Goal: Task Accomplishment & Management: Complete application form

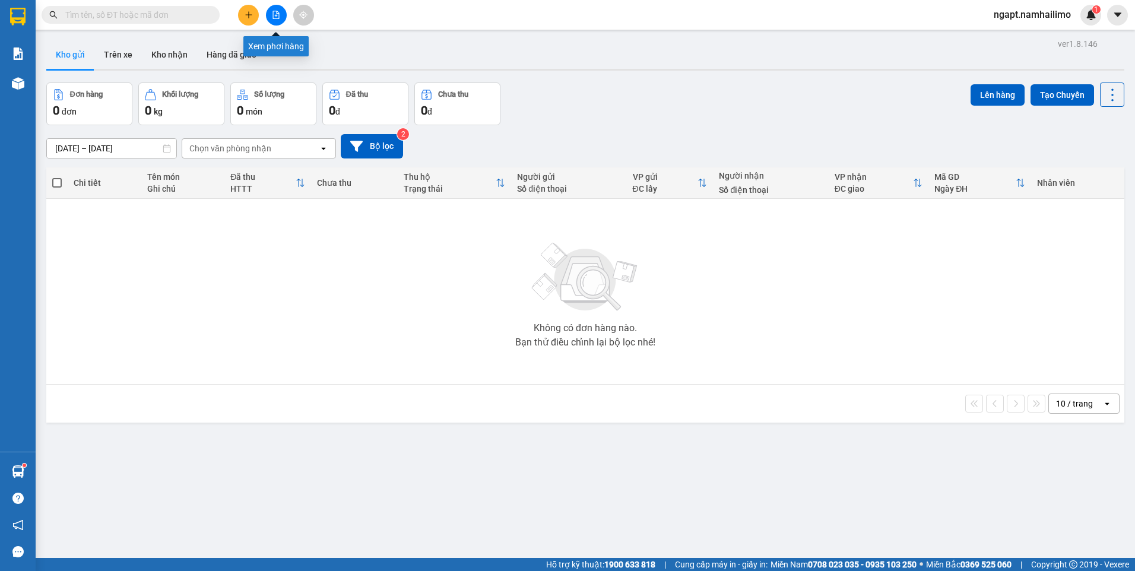
click at [277, 16] on icon "file-add" at bounding box center [276, 15] width 7 height 8
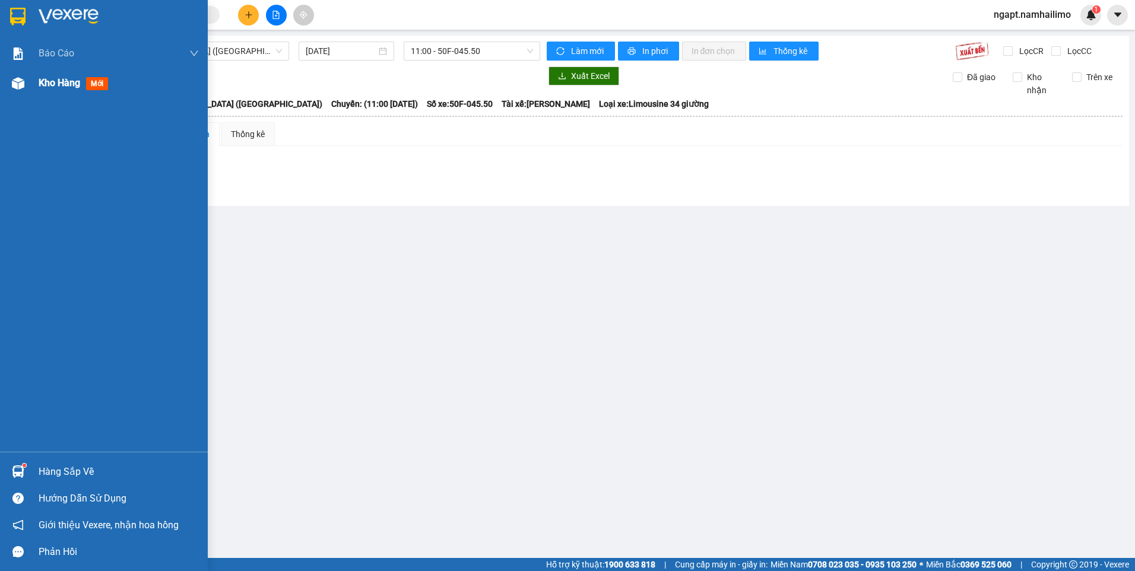
click at [68, 81] on span "Kho hàng" at bounding box center [60, 82] width 42 height 11
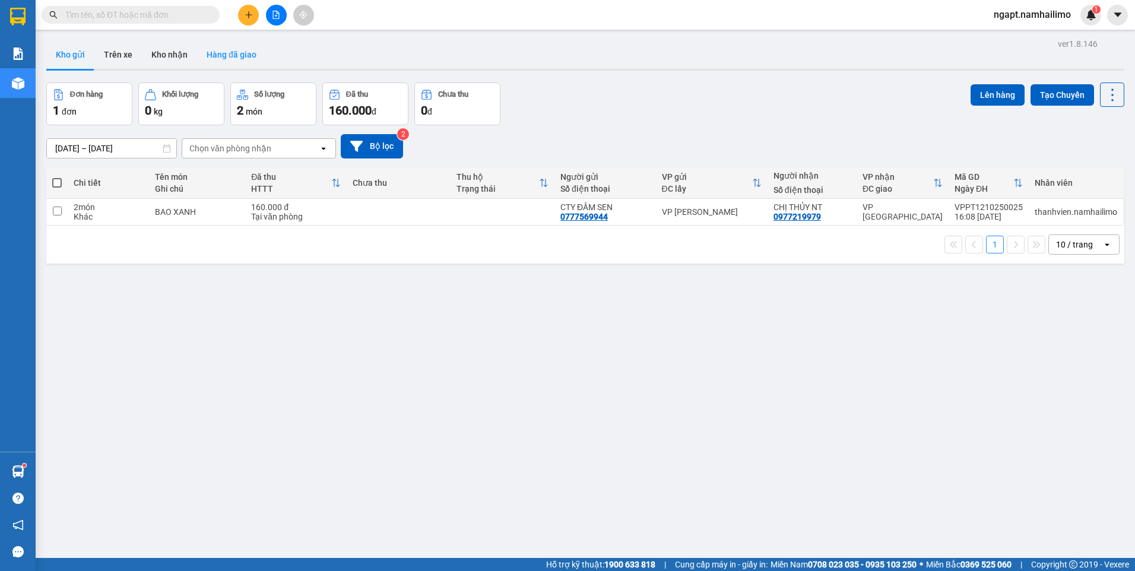
click at [204, 57] on button "Hàng đã giao" at bounding box center [231, 54] width 69 height 28
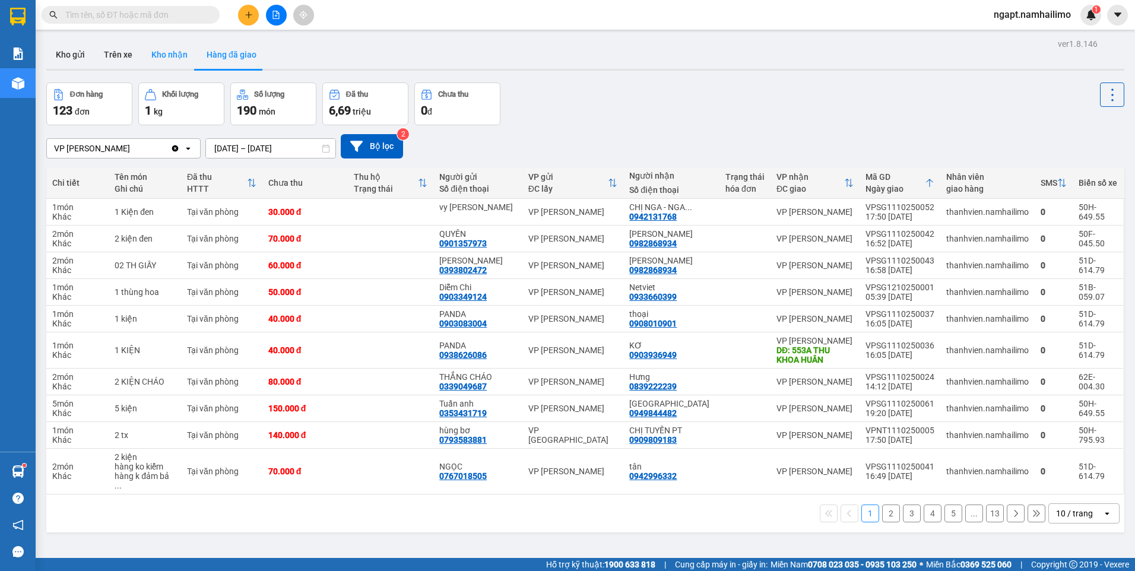
click at [173, 56] on button "Kho nhận" at bounding box center [169, 54] width 55 height 28
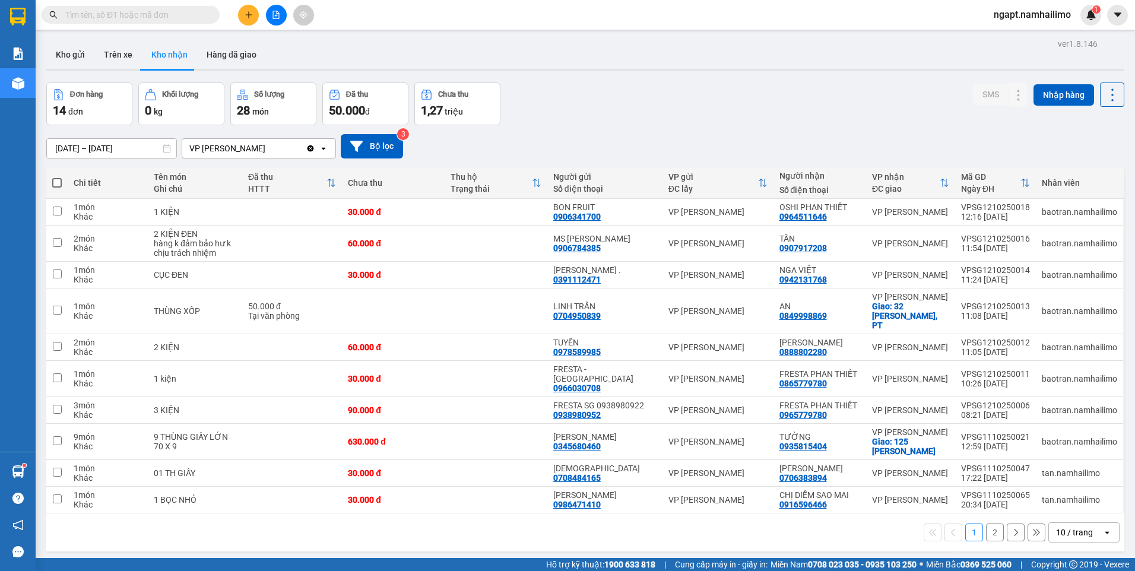
click at [988, 523] on button "2" at bounding box center [995, 532] width 18 height 18
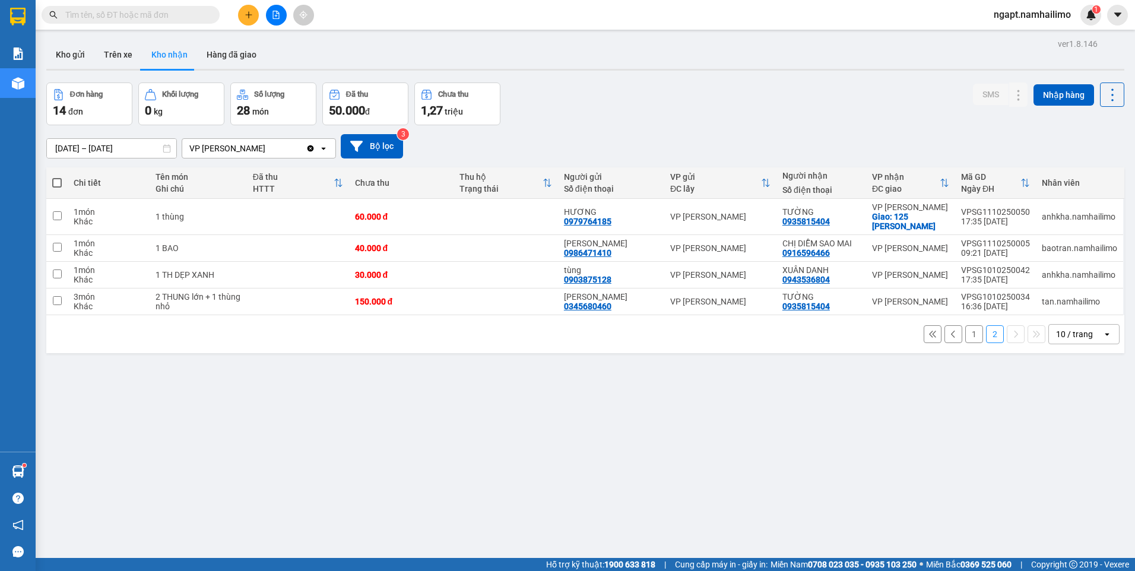
click at [140, 18] on input "text" at bounding box center [135, 14] width 140 height 13
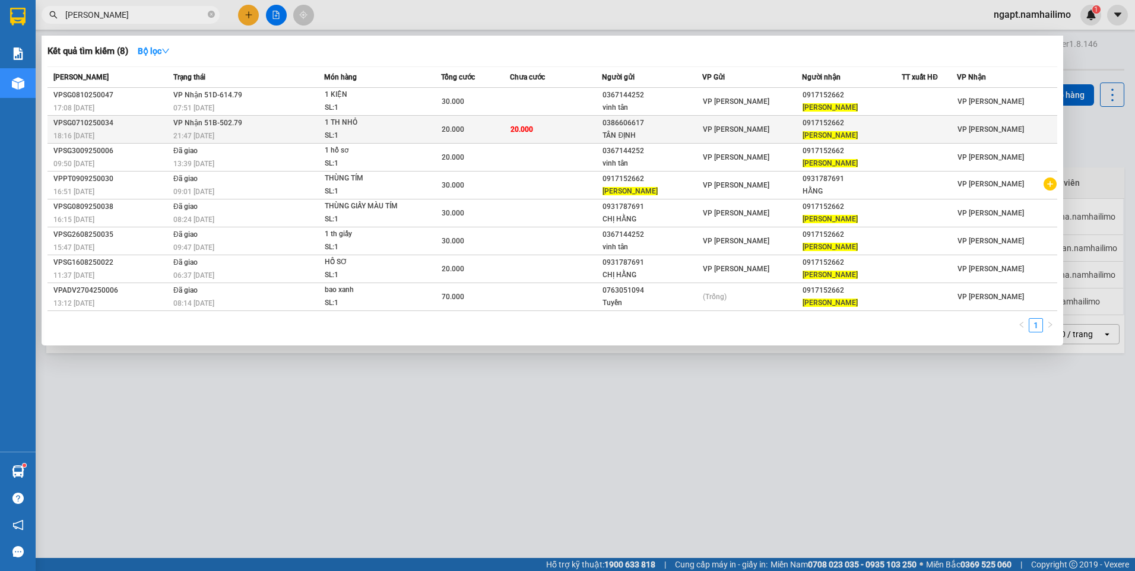
type input "[PERSON_NAME]"
click at [568, 136] on td "20.000" at bounding box center [556, 130] width 92 height 28
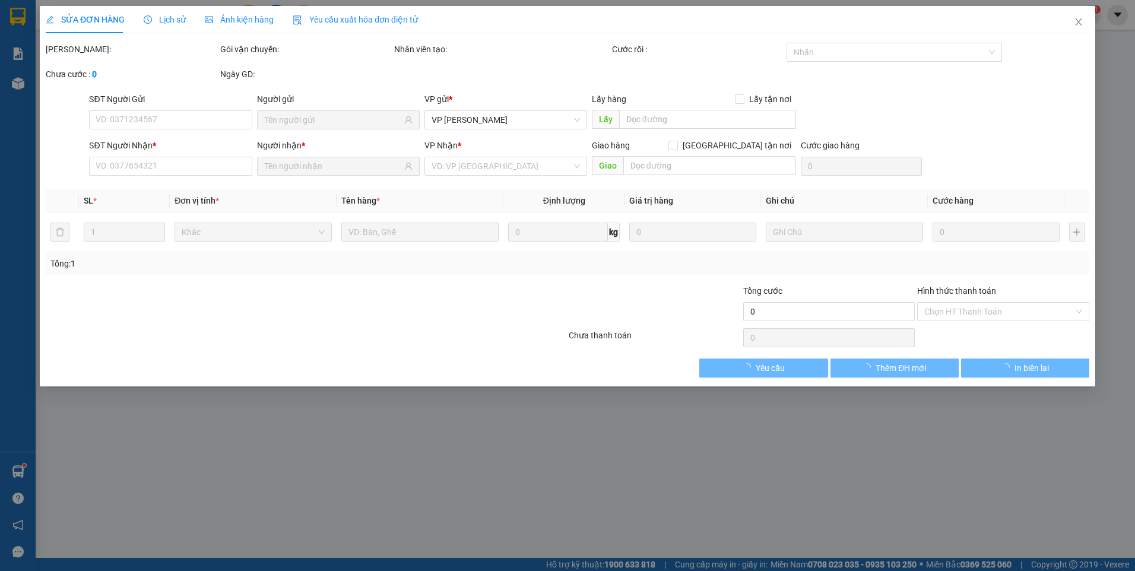
type input "0386606617"
type input "TÂN ĐỊNH"
type input "0917152662"
type input "[PERSON_NAME]"
type input "20.000"
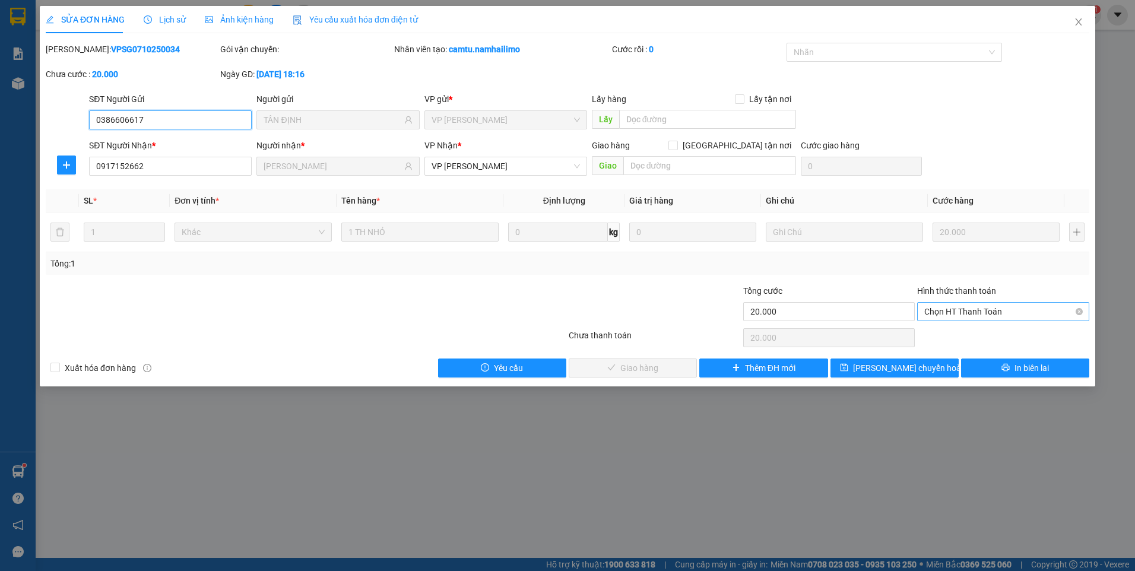
click at [962, 317] on span "Chọn HT Thanh Toán" at bounding box center [1003, 312] width 158 height 18
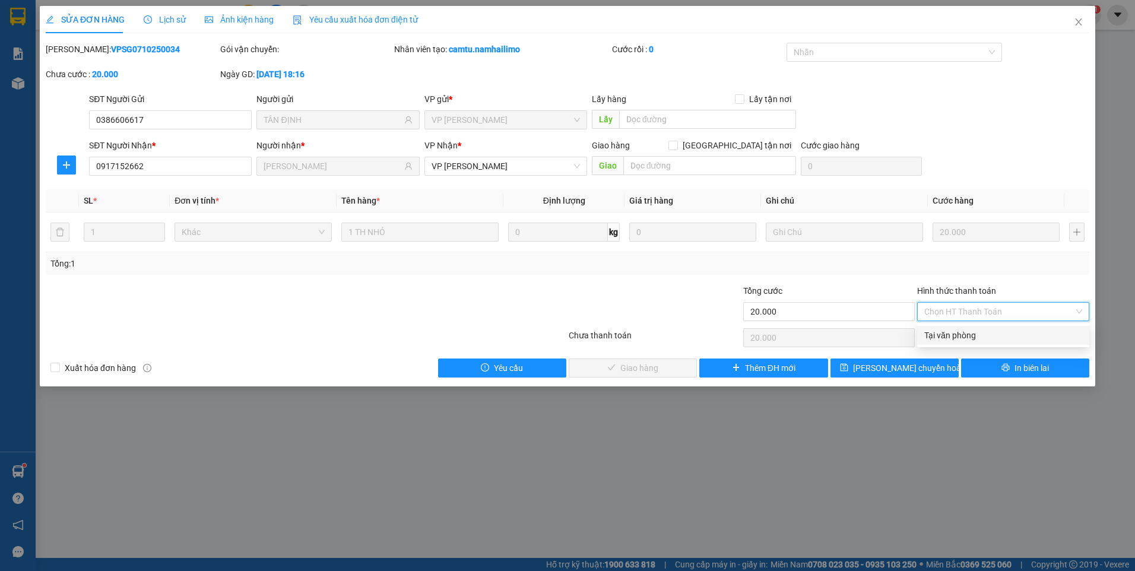
click at [970, 338] on div "Tại văn phòng" at bounding box center [1003, 335] width 158 height 13
type input "0"
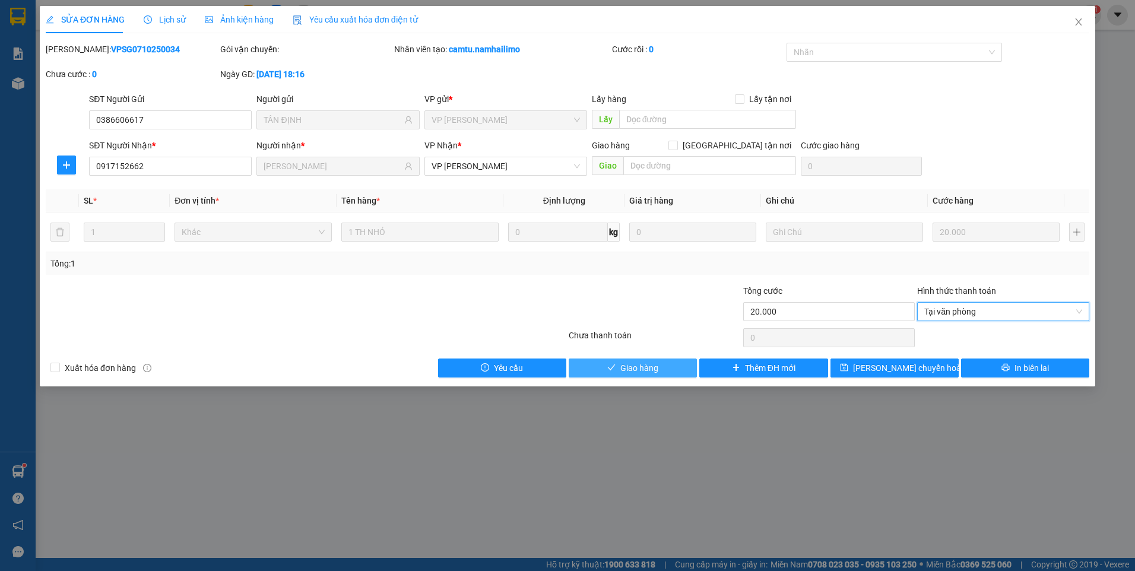
click at [649, 370] on span "Giao hàng" at bounding box center [639, 367] width 38 height 13
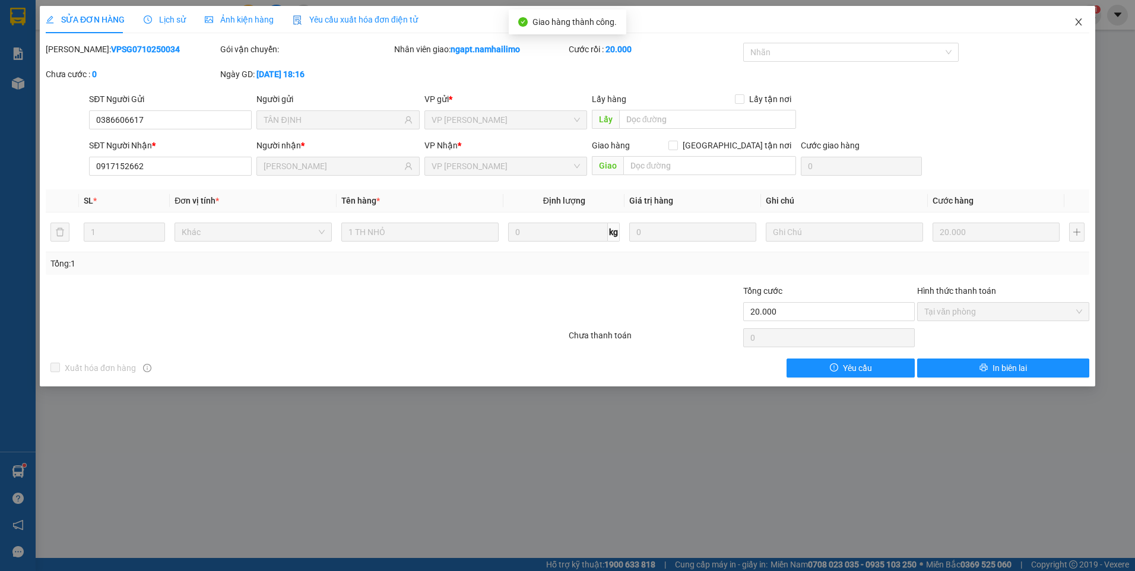
click at [1076, 19] on icon "close" at bounding box center [1077, 21] width 9 height 9
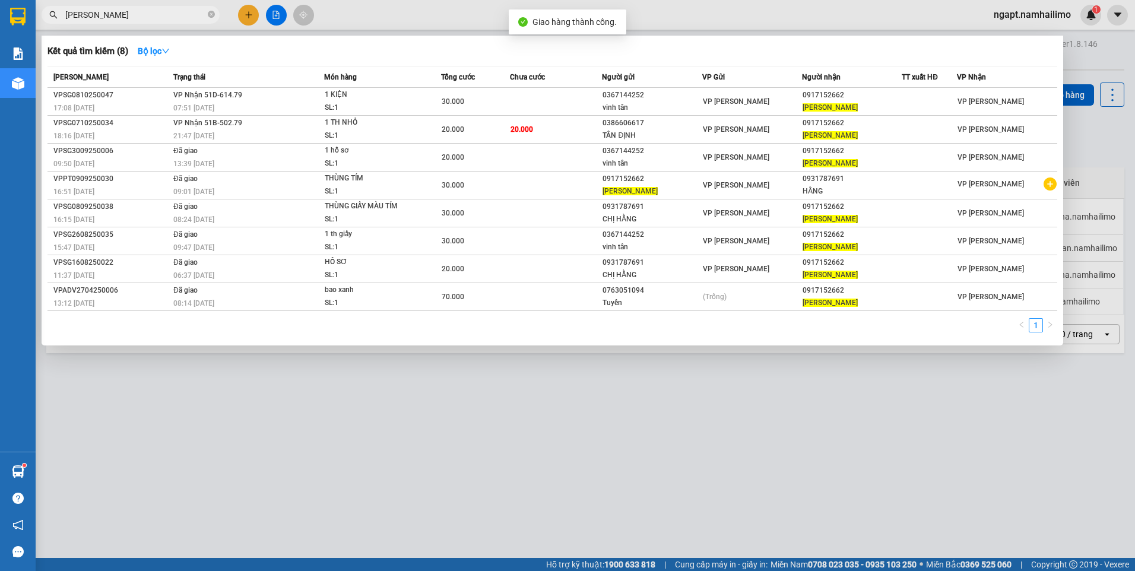
click at [147, 11] on input "[PERSON_NAME]" at bounding box center [135, 14] width 140 height 13
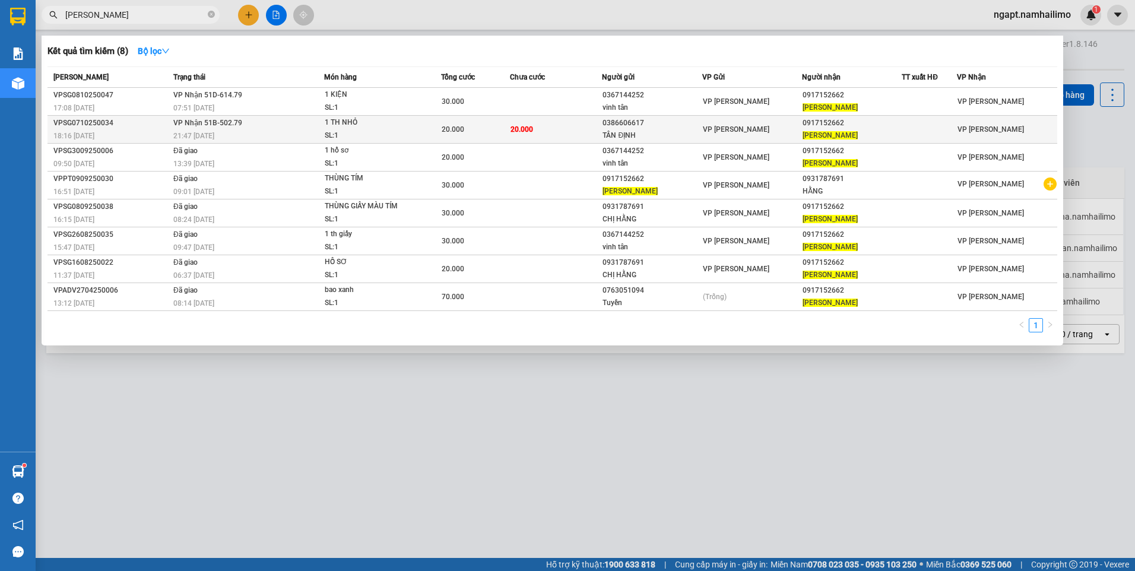
click at [496, 136] on td "20.000" at bounding box center [475, 130] width 69 height 28
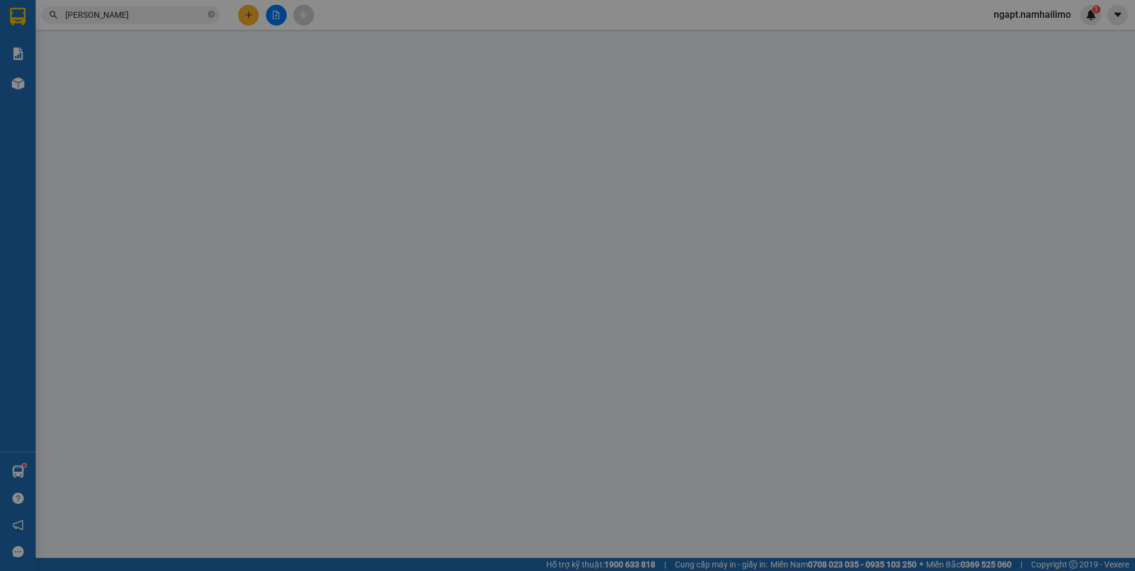
type input "0386606617"
type input "TÂN ĐỊNH"
type input "0917152662"
type input "[PERSON_NAME]"
type input "20.000"
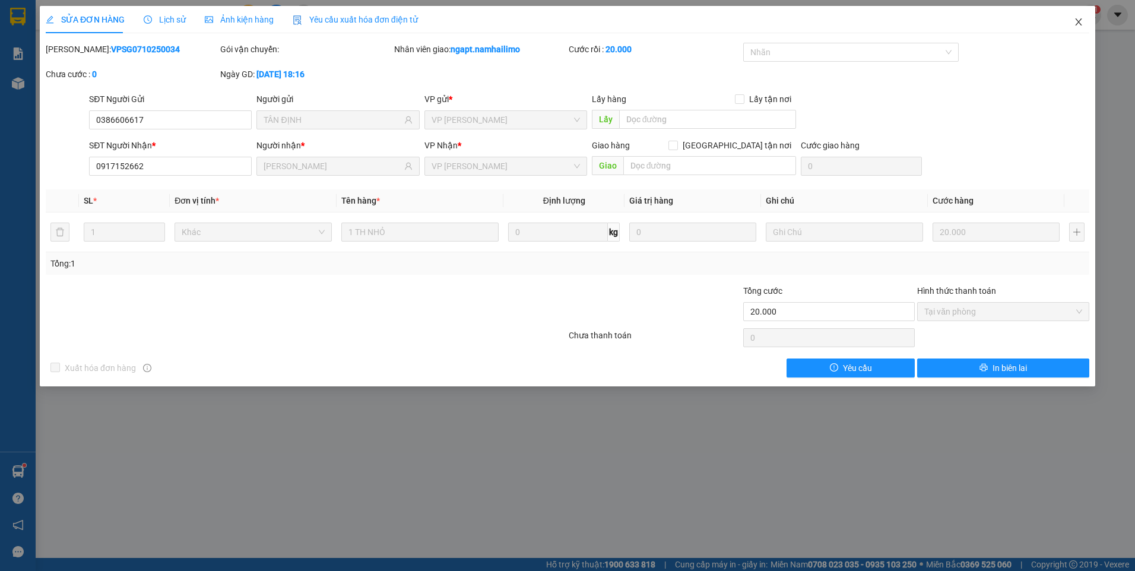
click at [1075, 24] on icon "close" at bounding box center [1077, 21] width 9 height 9
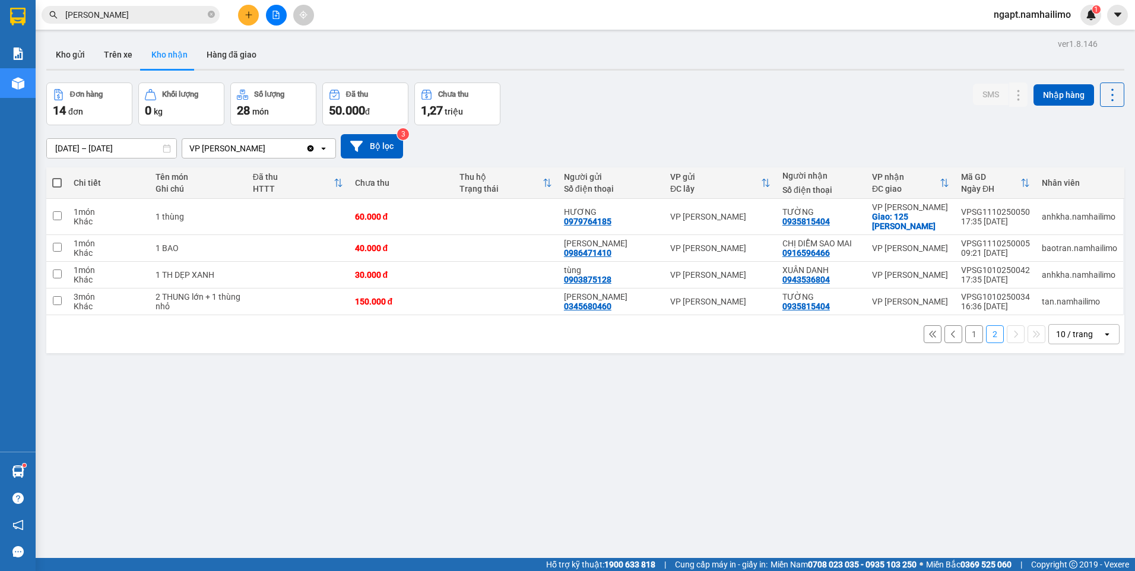
click at [166, 11] on input "[PERSON_NAME]" at bounding box center [135, 14] width 140 height 13
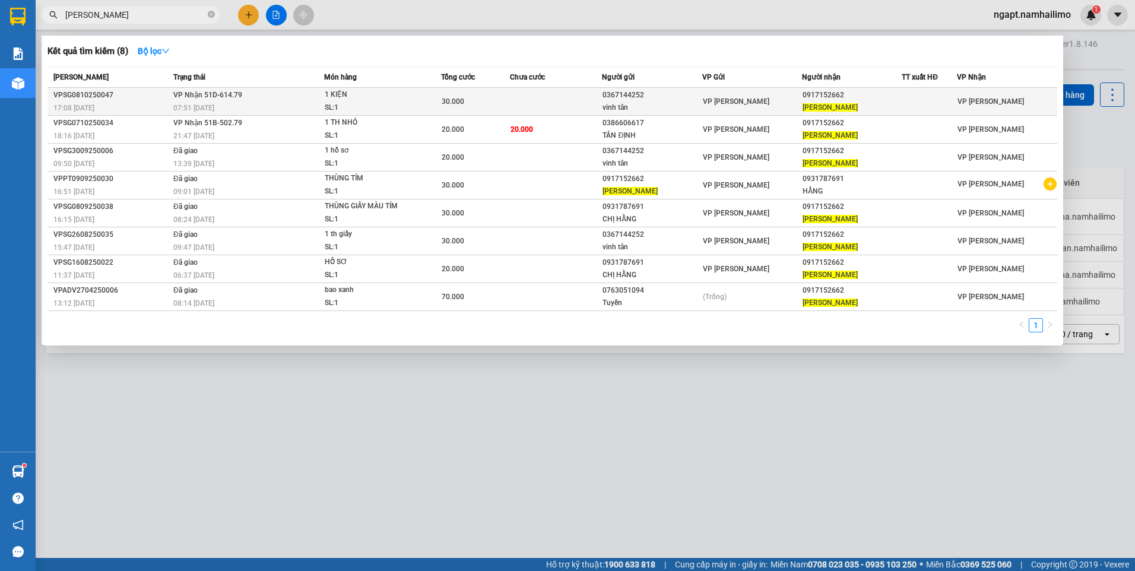
click at [281, 109] on div "07:51 [DATE]" at bounding box center [248, 107] width 150 height 13
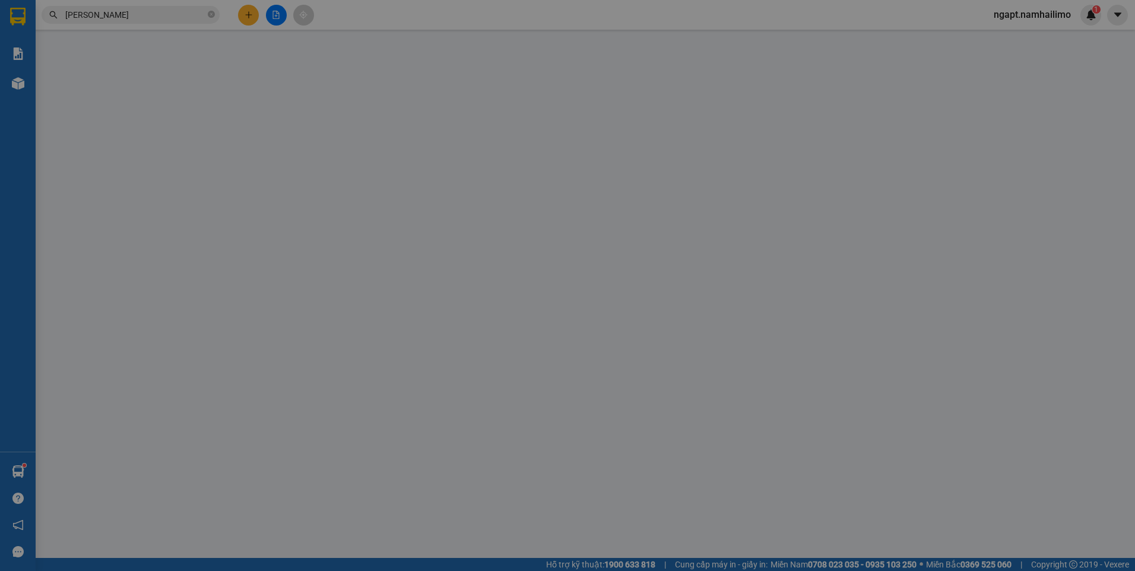
type input "0367144252"
type input "vinh tân"
type input "0917152662"
type input "[PERSON_NAME]"
type input "30.000"
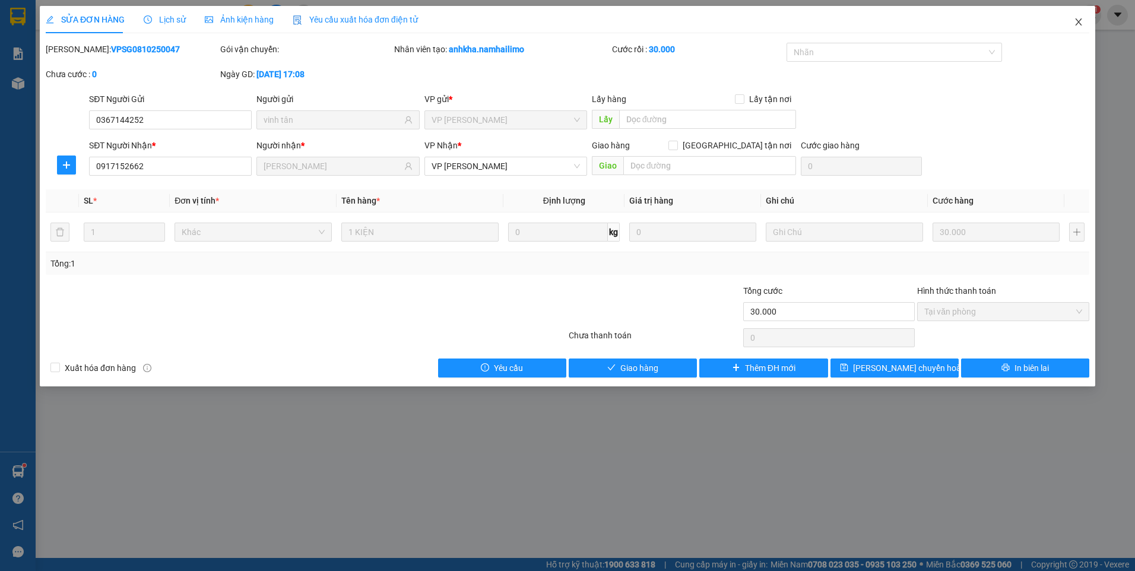
click at [1081, 19] on icon "close" at bounding box center [1077, 21] width 9 height 9
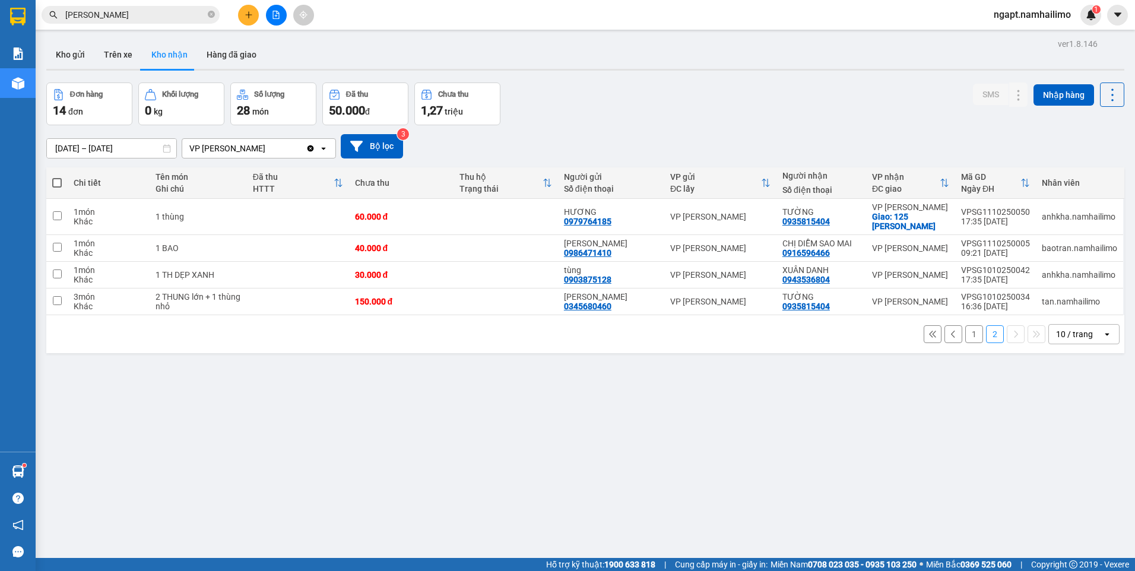
click at [151, 15] on input "[PERSON_NAME]" at bounding box center [135, 14] width 140 height 13
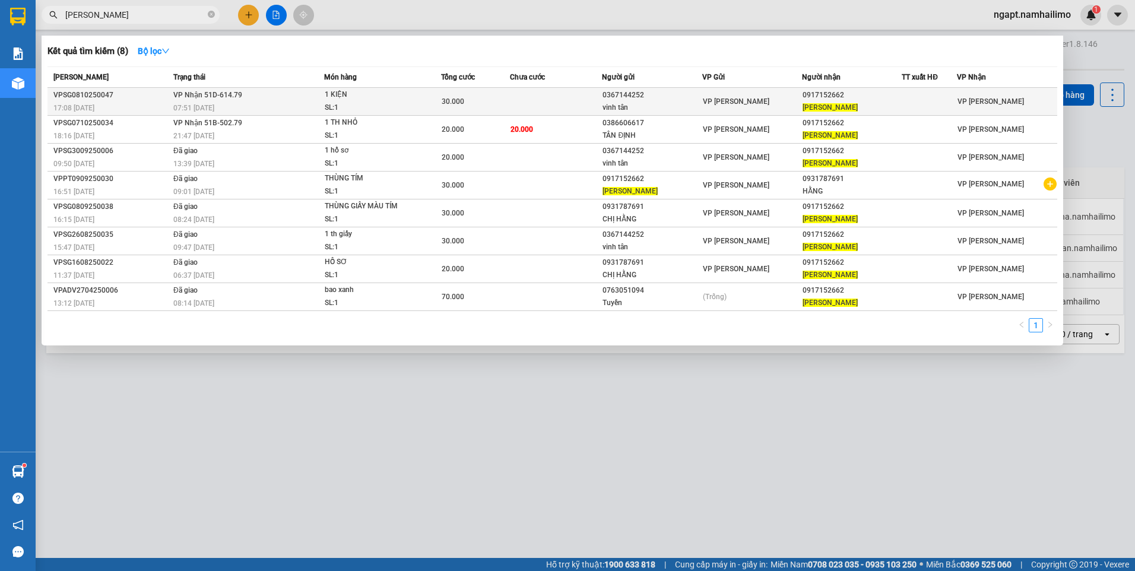
click at [592, 105] on td at bounding box center [556, 102] width 92 height 28
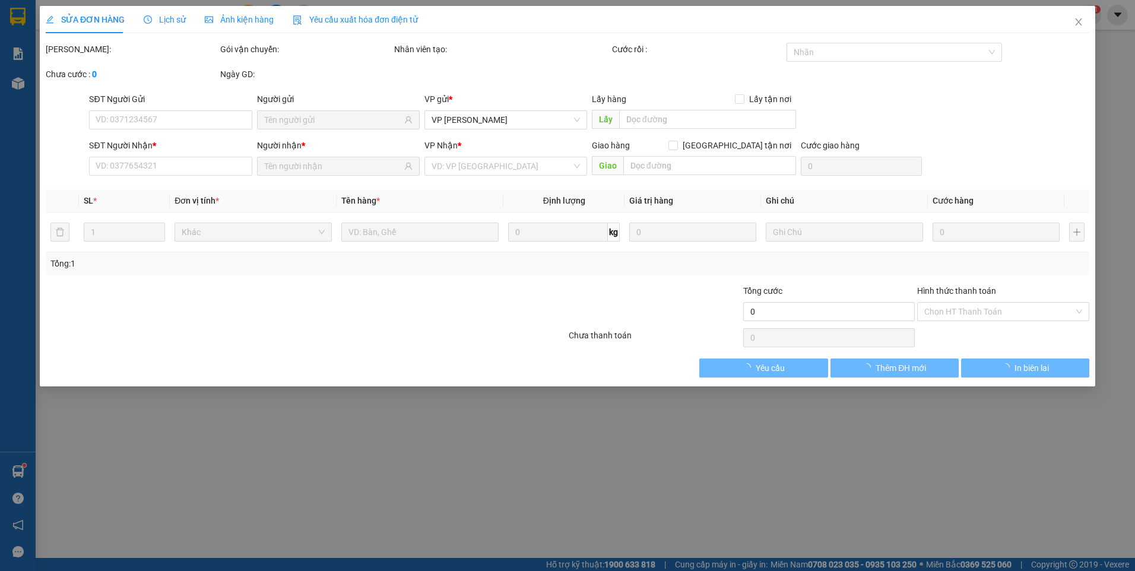
type input "0367144252"
type input "vinh tân"
type input "0917152662"
type input "[PERSON_NAME]"
type input "30.000"
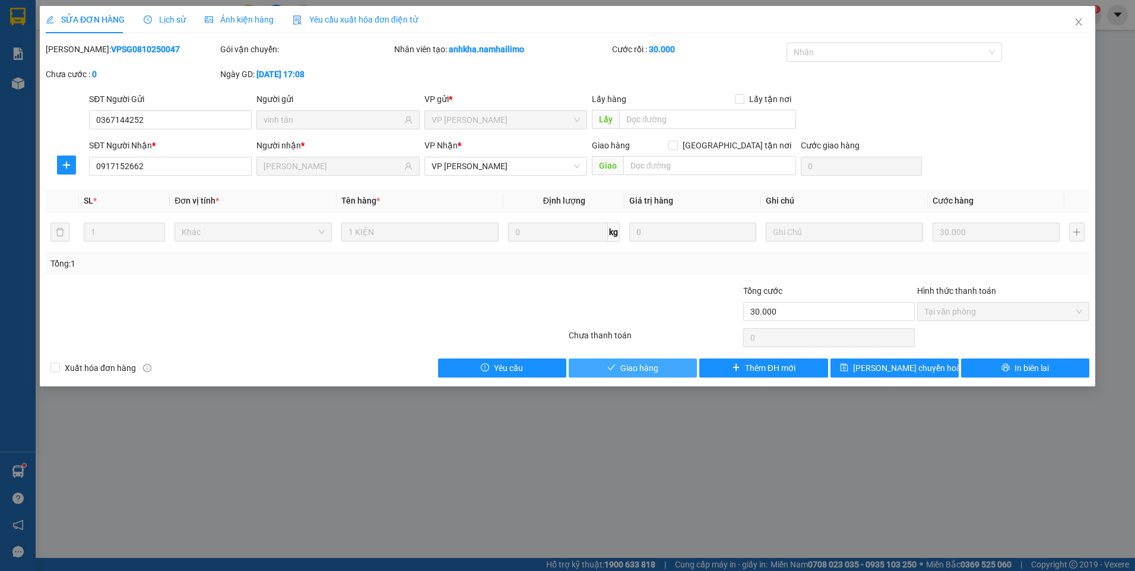
click at [657, 373] on span "Giao hàng" at bounding box center [639, 367] width 38 height 13
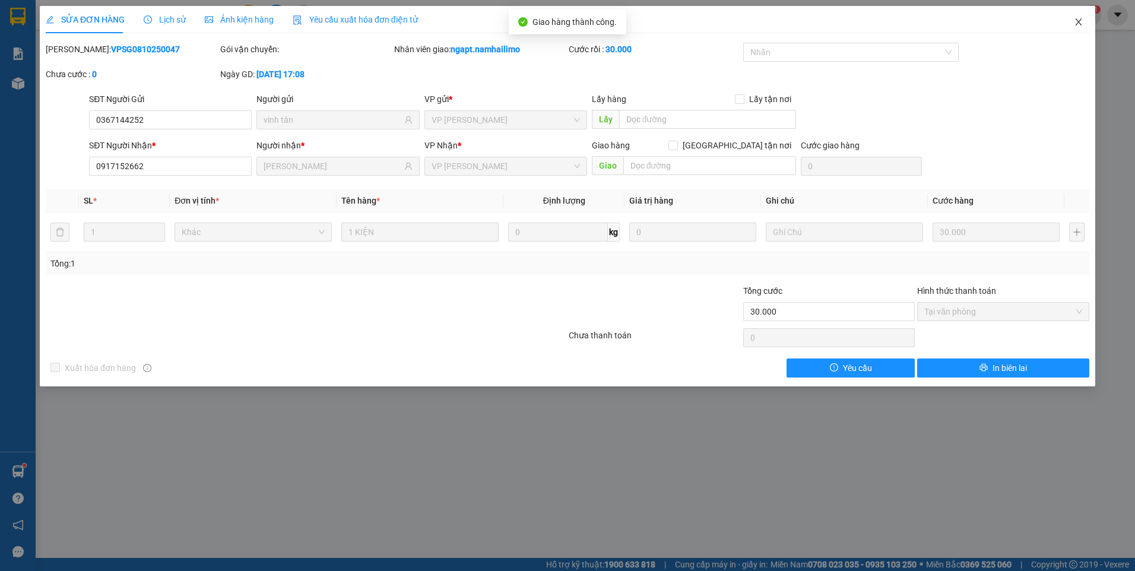
click at [1078, 23] on icon "close" at bounding box center [1078, 21] width 7 height 7
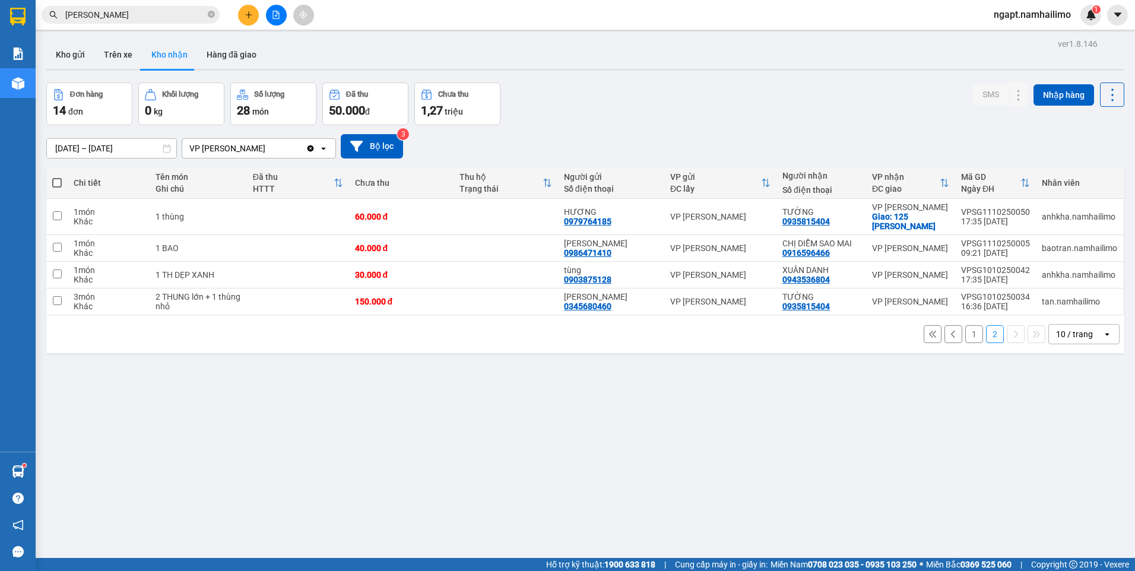
click at [151, 8] on input "[PERSON_NAME]" at bounding box center [135, 14] width 140 height 13
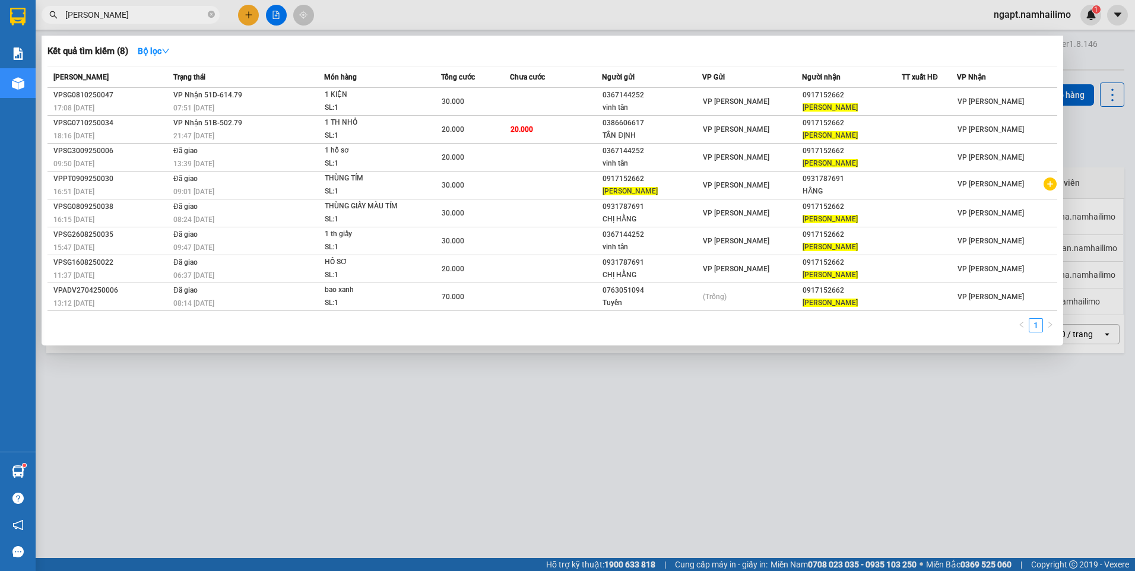
click at [1027, 439] on div at bounding box center [567, 285] width 1135 height 571
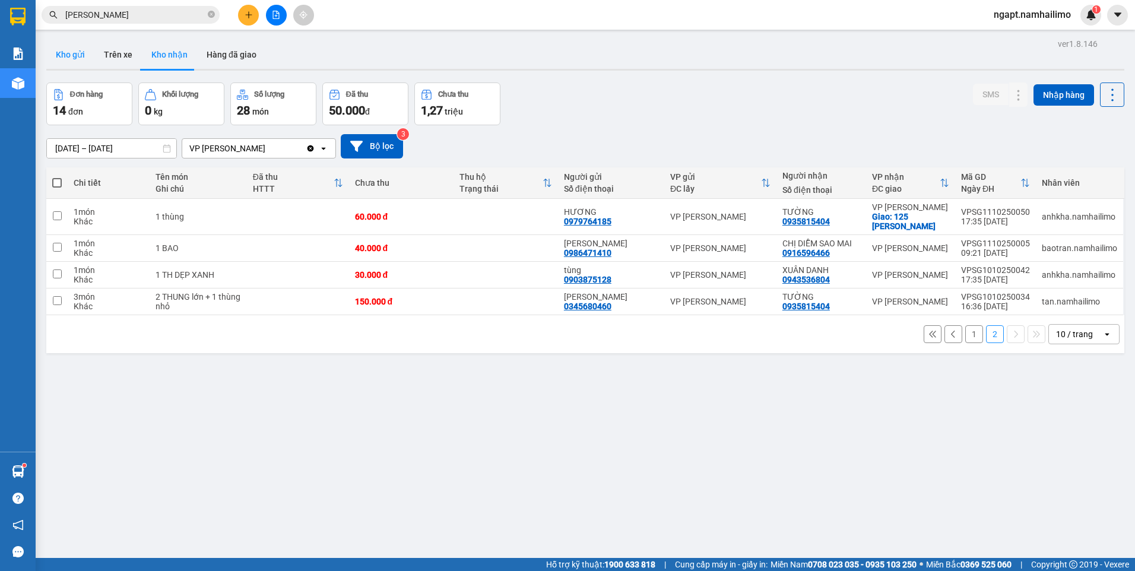
click at [73, 58] on button "Kho gửi" at bounding box center [70, 54] width 48 height 28
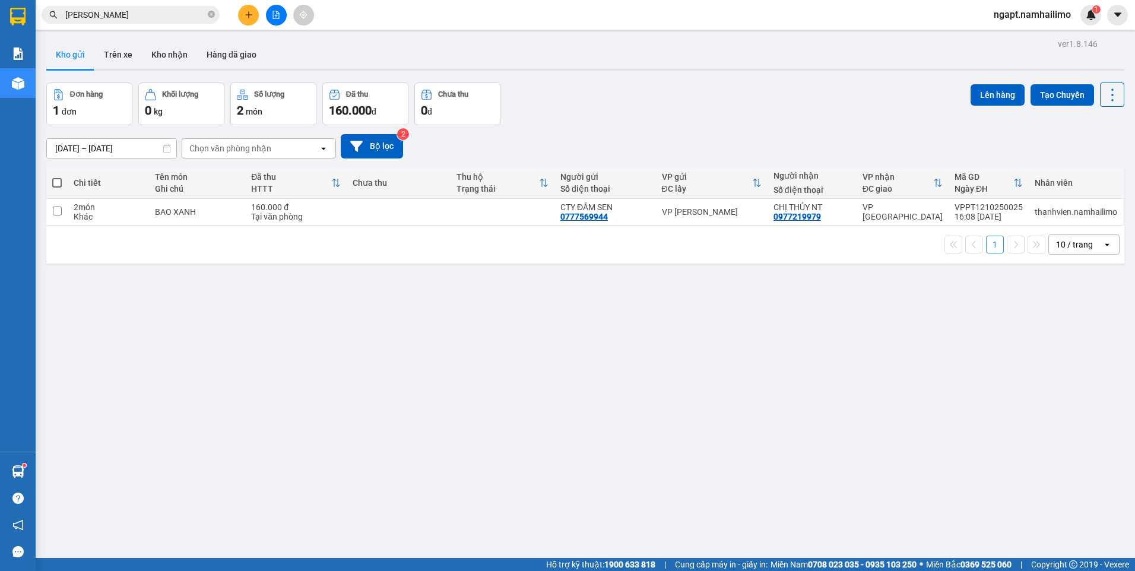
click at [271, 17] on button at bounding box center [276, 15] width 21 height 21
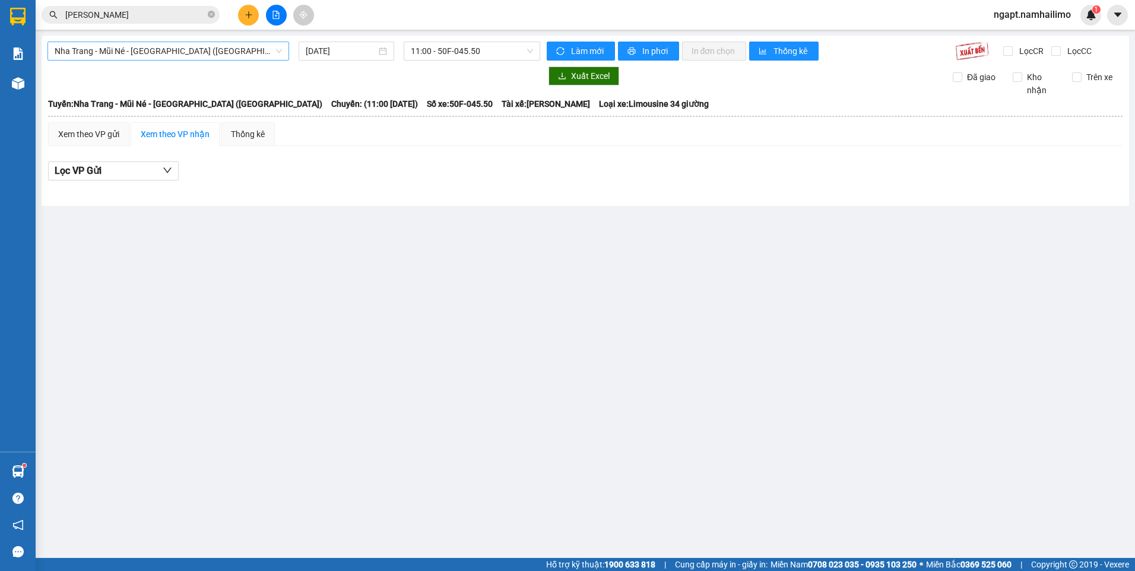
click at [263, 52] on span "Nha Trang - Mũi Né - [GEOGRAPHIC_DATA] ([GEOGRAPHIC_DATA])" at bounding box center [168, 51] width 227 height 18
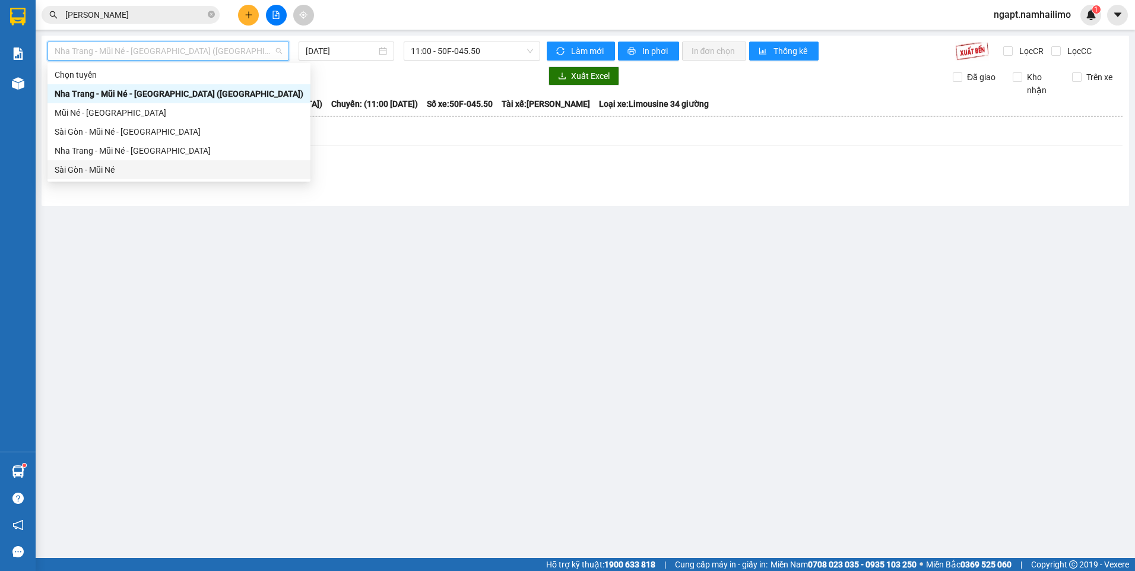
click at [173, 176] on div "Sài Gòn - Mũi Né" at bounding box center [179, 169] width 249 height 13
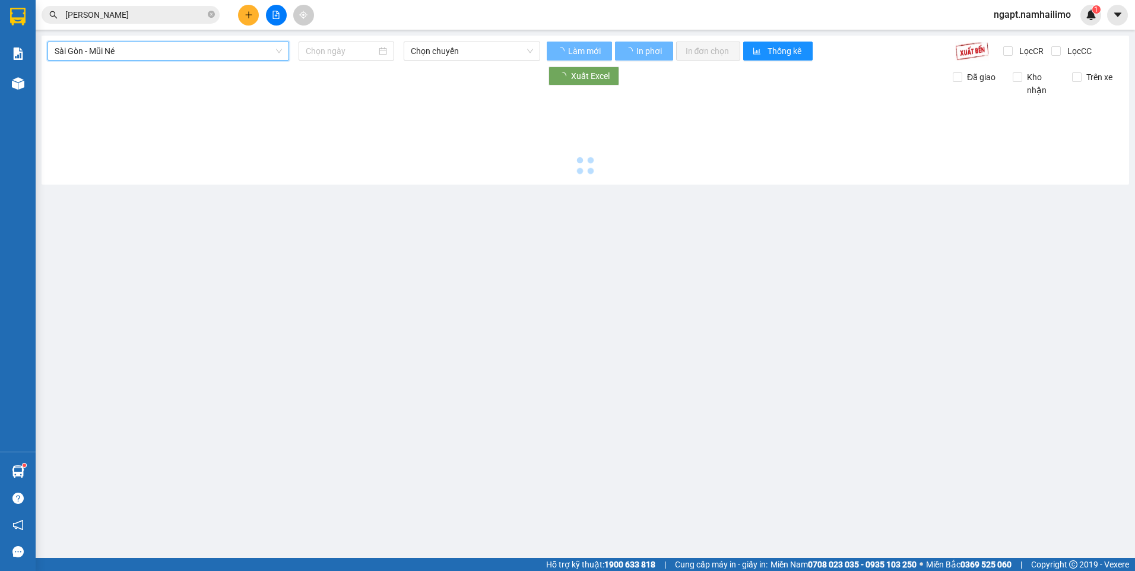
type input "[DATE]"
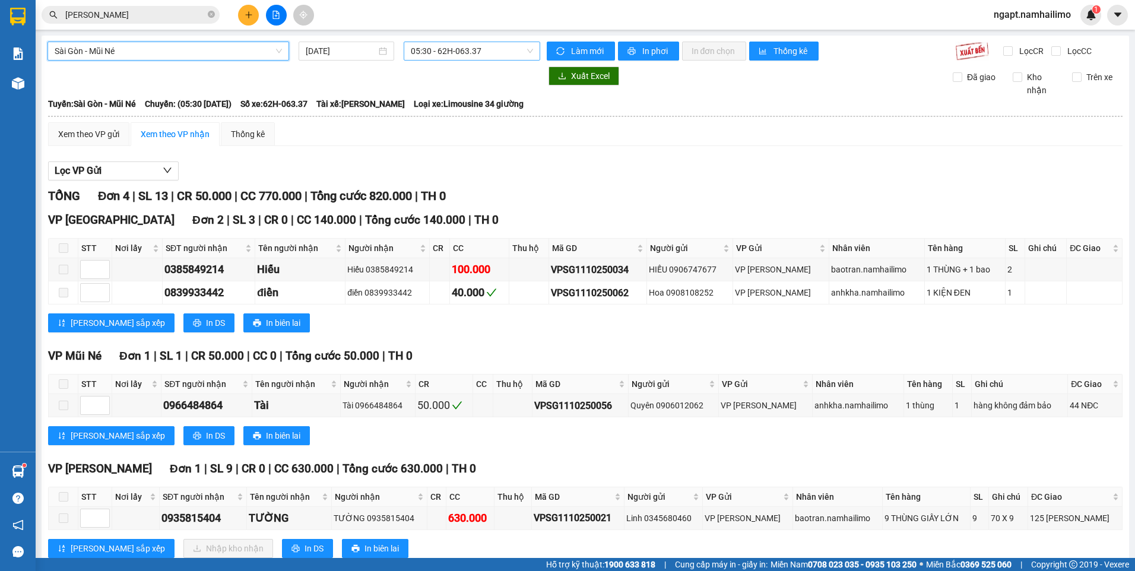
click at [422, 47] on span "05:30 - 62H-063.37" at bounding box center [472, 51] width 123 height 18
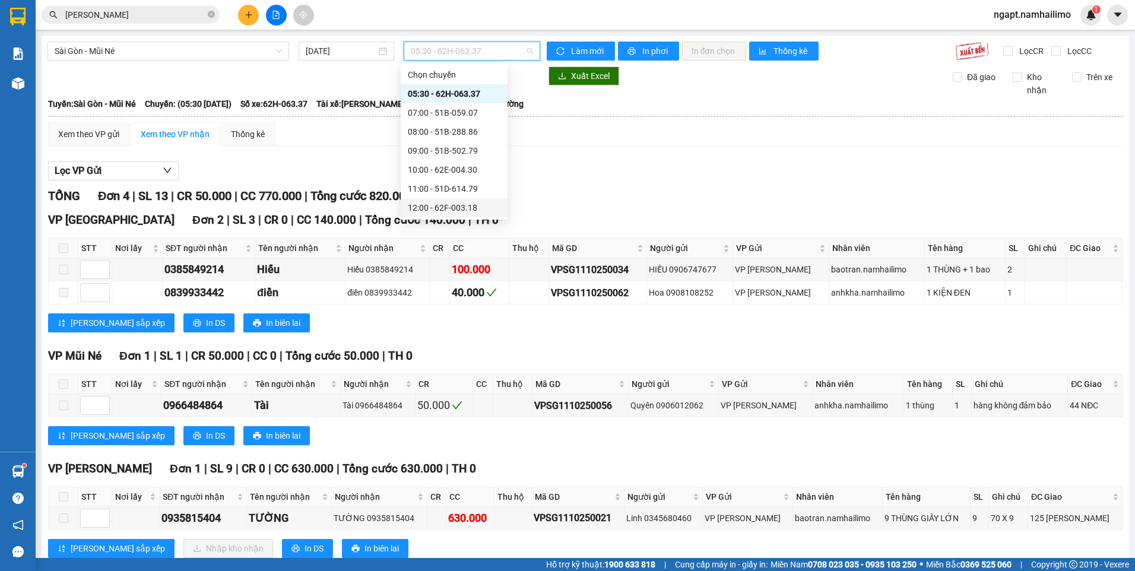
click at [479, 212] on div "12:00 - 62F-003.18" at bounding box center [454, 207] width 93 height 13
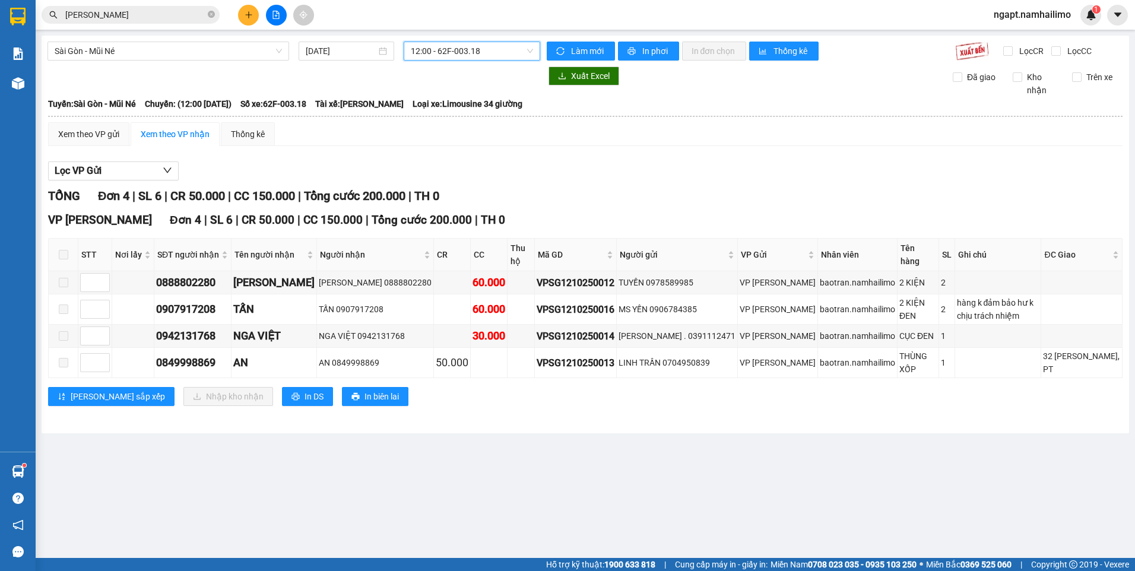
click at [495, 50] on span "12:00 - 62F-003.18" at bounding box center [472, 51] width 123 height 18
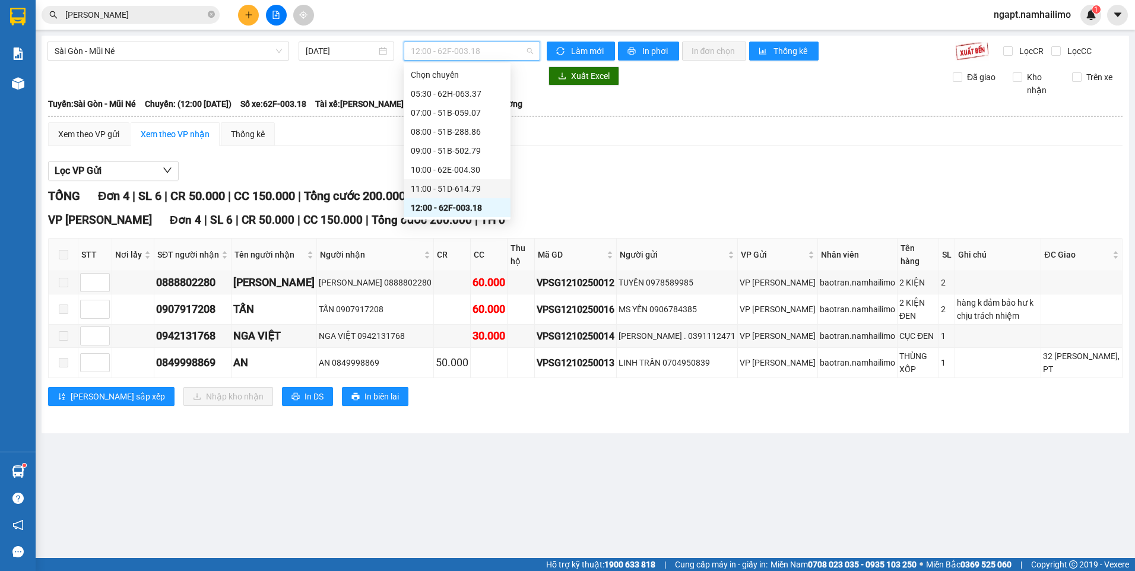
scroll to position [79, 0]
click at [466, 146] on div "13:00 (TC) - 50E-195.73" at bounding box center [457, 147] width 93 height 13
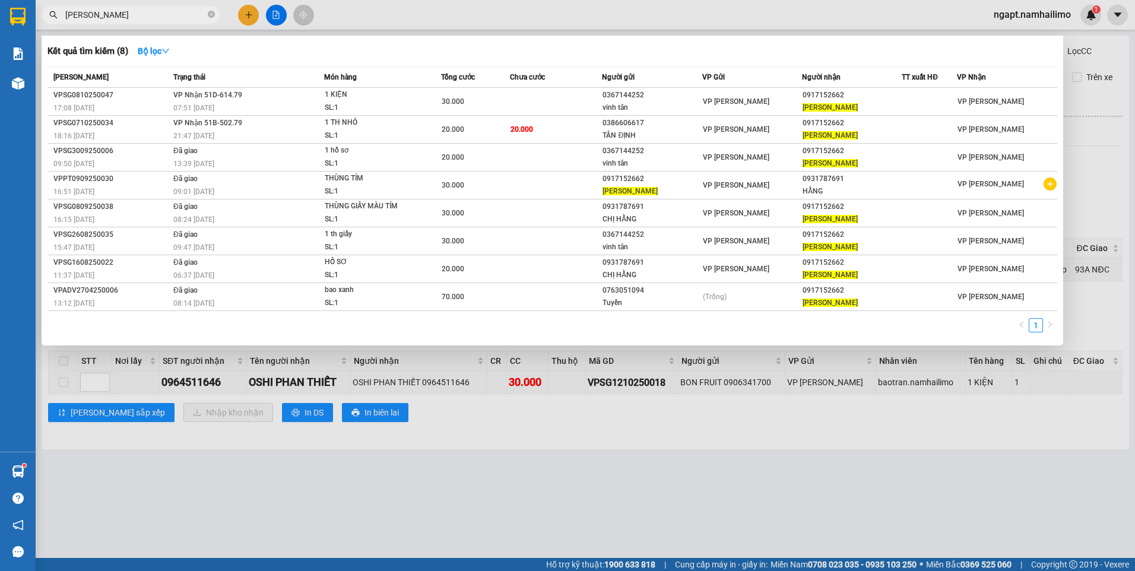
click at [147, 13] on input "[PERSON_NAME]" at bounding box center [135, 14] width 140 height 13
drag, startPoint x: 147, startPoint y: 13, endPoint x: -2, endPoint y: 14, distance: 148.9
click at [0, 14] on html "Kết quả tìm kiếm ( 8 ) Bộ lọc Mã ĐH Trạng thái Món hàng Tổng cước Chưa cước Ngư…" at bounding box center [567, 285] width 1135 height 571
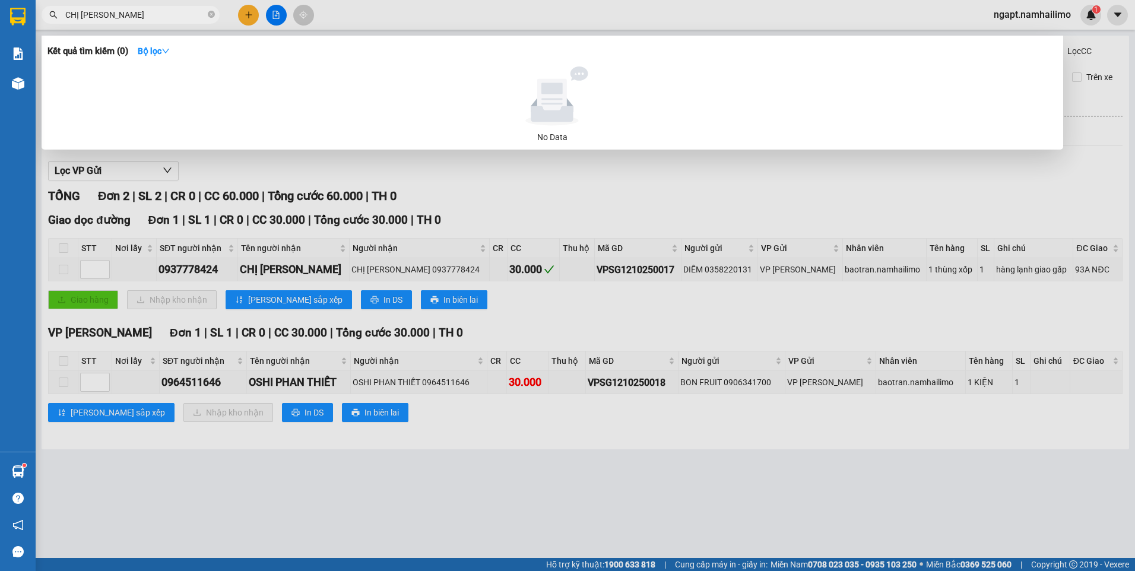
click at [135, 14] on input "CHỊ [PERSON_NAME]" at bounding box center [135, 14] width 140 height 13
click at [80, 17] on input "CHỊ [PERSON_NAME]" at bounding box center [135, 14] width 140 height 13
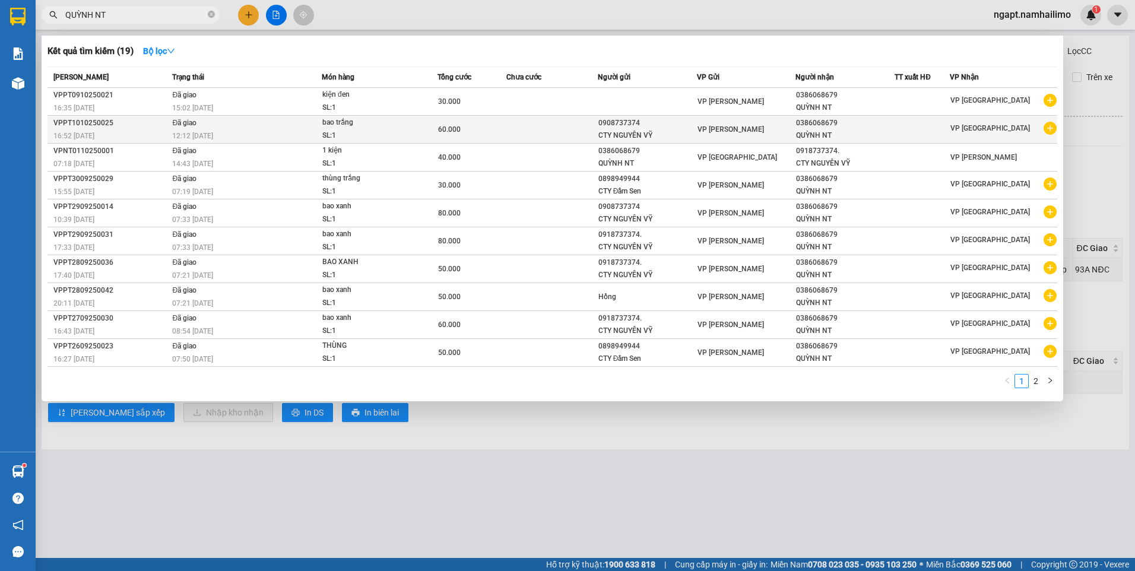
type input "QUỲNH NT"
click at [1051, 132] on icon "plus-circle" at bounding box center [1049, 128] width 13 height 13
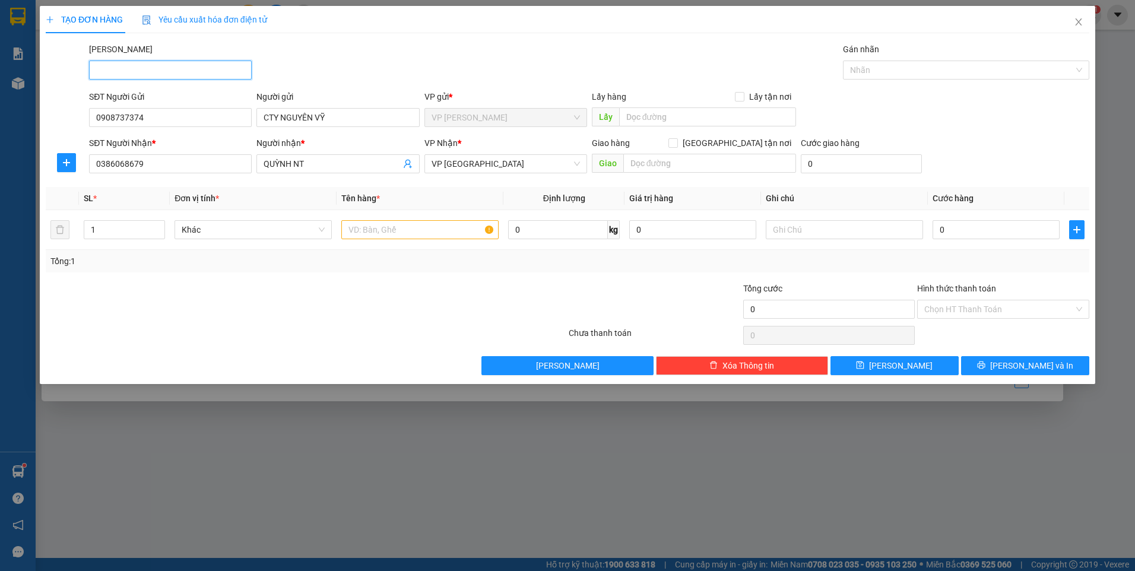
type input "B"
click at [373, 227] on input "text" at bounding box center [419, 229] width 157 height 19
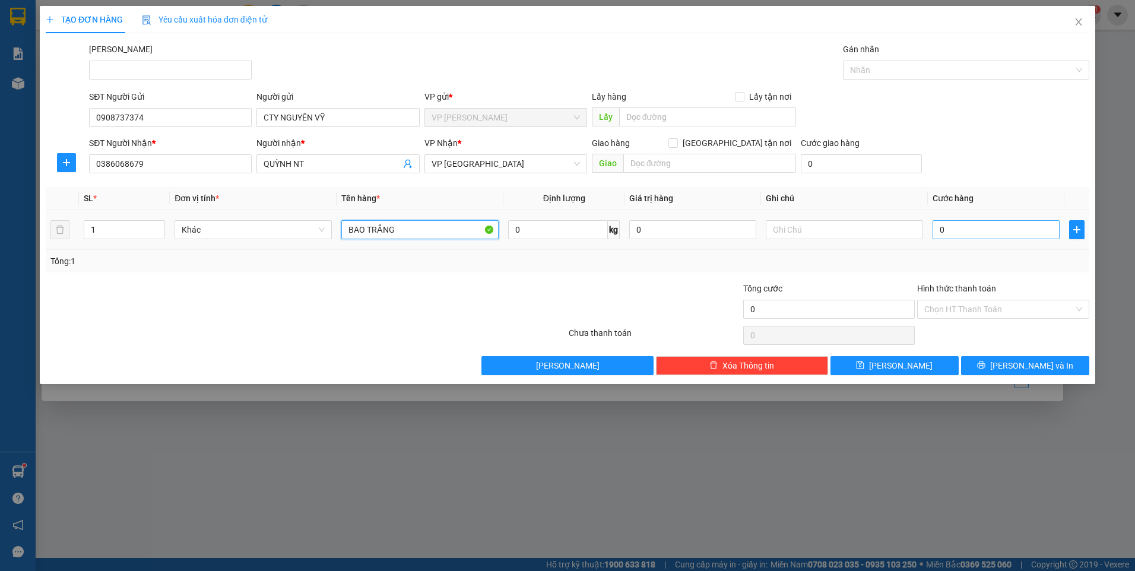
type input "BAO TRẮNG"
click at [999, 230] on input "0" at bounding box center [995, 229] width 127 height 19
type input "3"
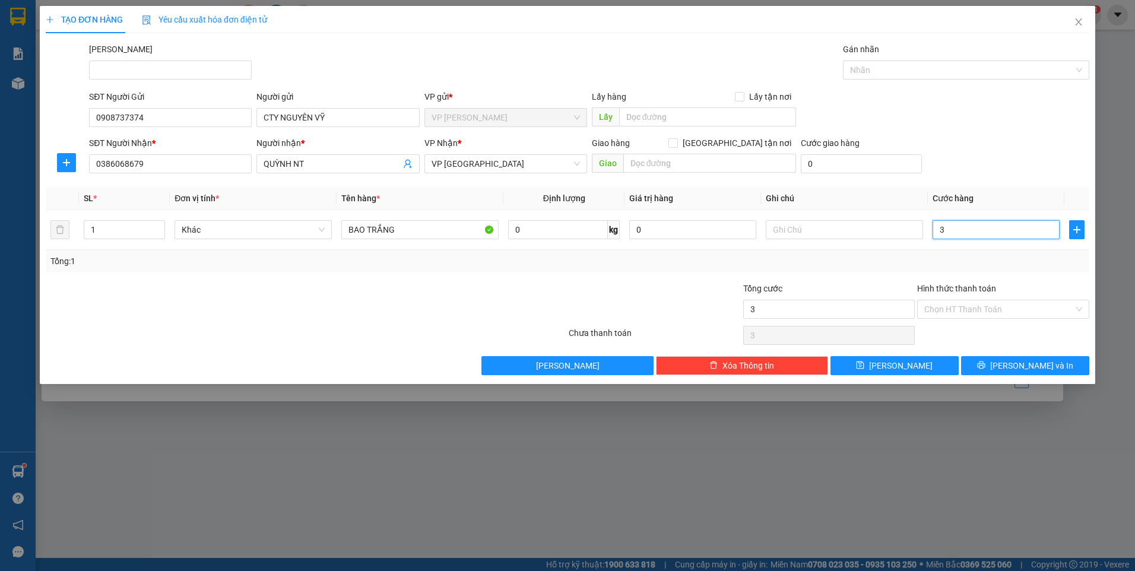
type input "30"
type input "30.000"
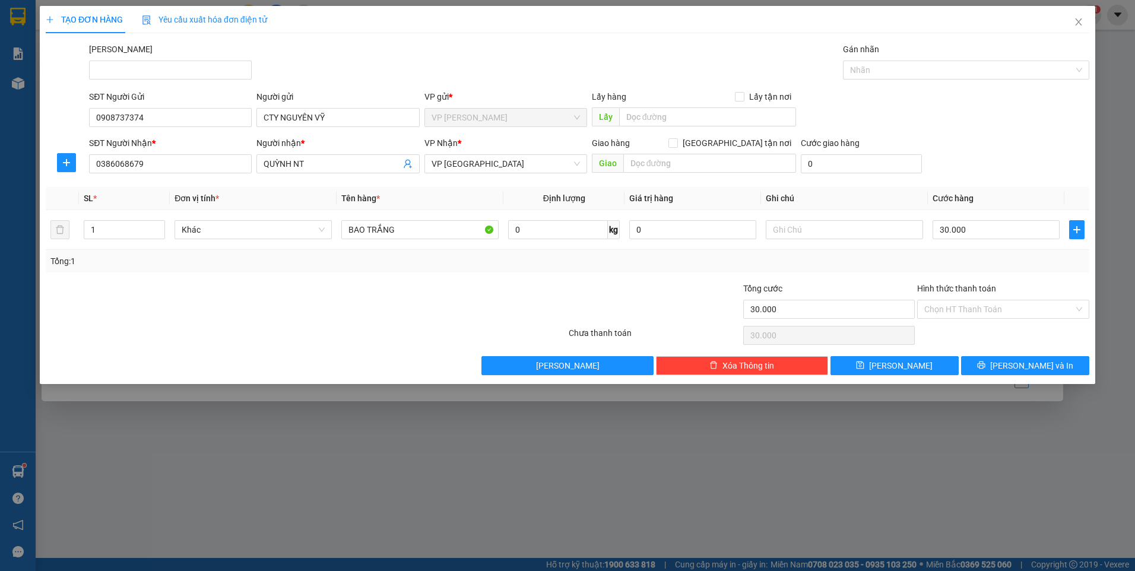
click at [623, 280] on div "Transit Pickup Surcharge Ids Transit Deliver Surcharge Ids Transit Deliver Surc…" at bounding box center [567, 209] width 1043 height 332
click at [1006, 309] on input "Hình thức thanh toán" at bounding box center [999, 309] width 150 height 18
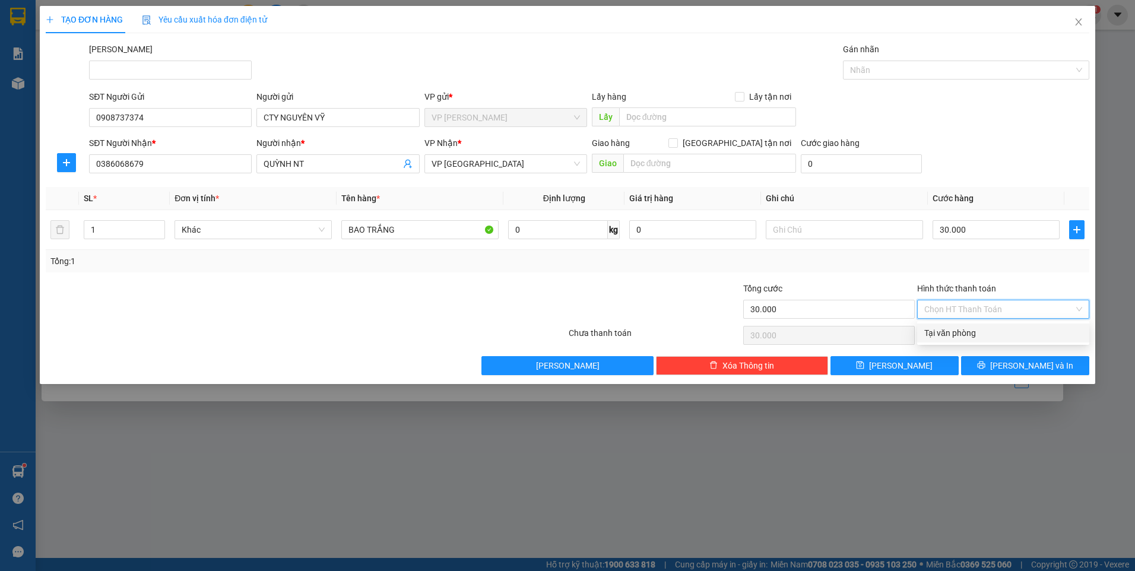
click at [1014, 337] on div "Tại văn phòng" at bounding box center [1003, 332] width 158 height 13
type input "0"
click at [1050, 365] on button "[PERSON_NAME] và In" at bounding box center [1025, 365] width 128 height 19
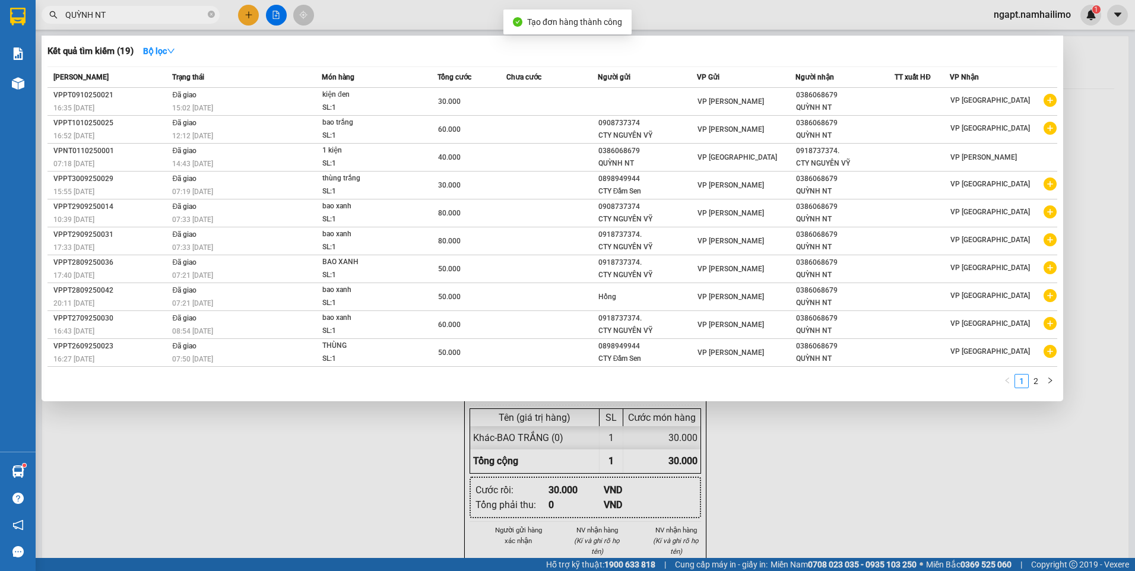
click at [914, 454] on div at bounding box center [567, 285] width 1135 height 571
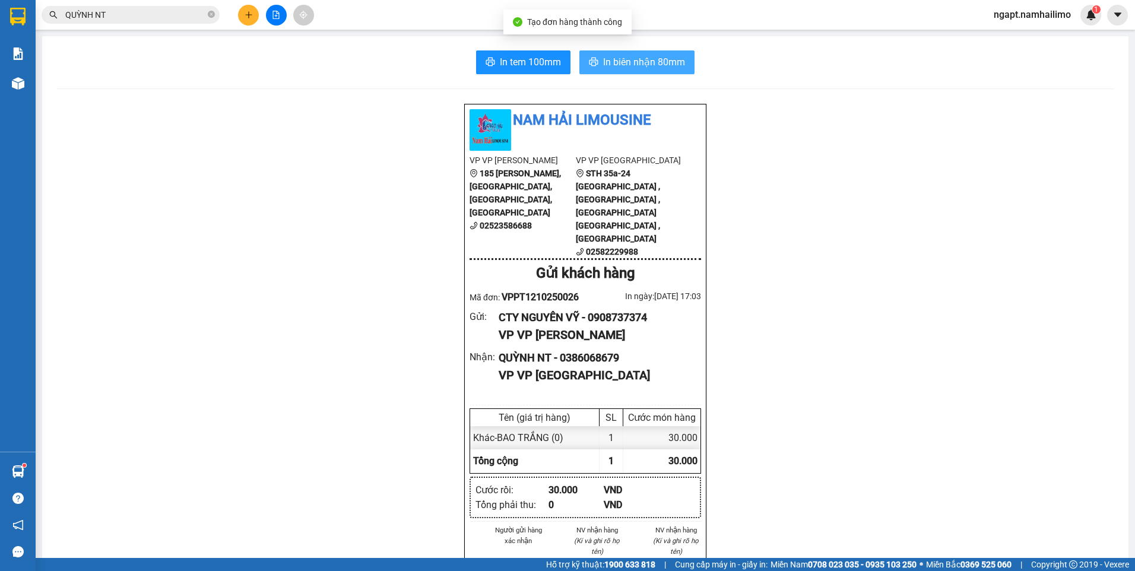
click at [630, 58] on span "In biên nhận 80mm" at bounding box center [644, 62] width 82 height 15
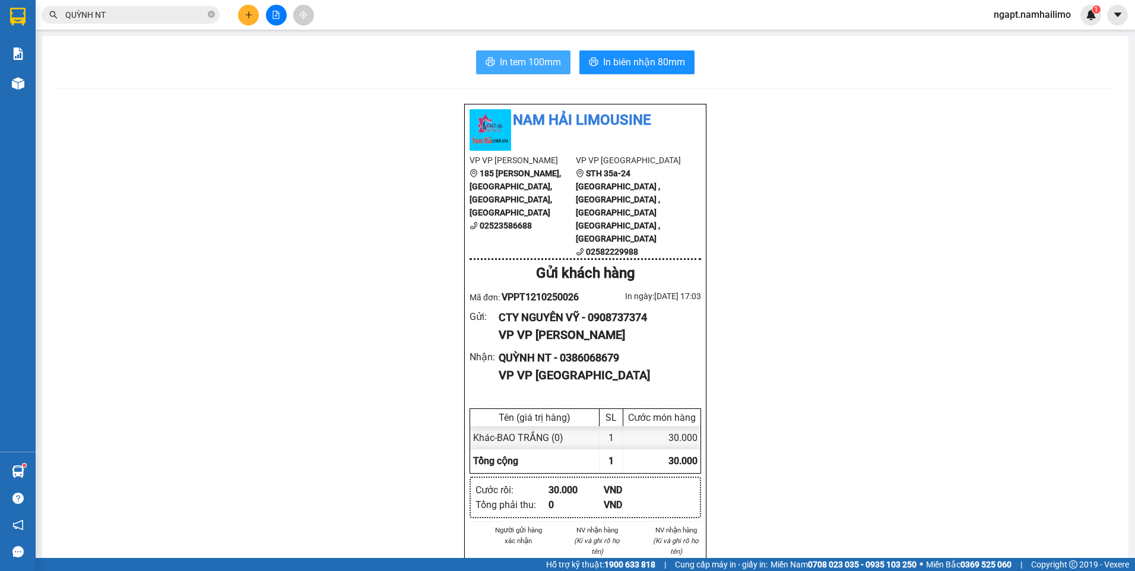
click at [500, 62] on span "In tem 100mm" at bounding box center [530, 62] width 61 height 15
click at [530, 61] on span "In tem 100mm" at bounding box center [530, 62] width 61 height 15
